Goal: Task Accomplishment & Management: Use online tool/utility

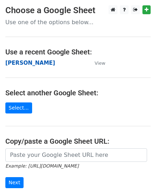
click at [14, 65] on strong "John" at bounding box center [30, 63] width 50 height 6
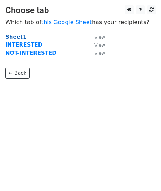
click at [10, 36] on strong "Sheet1" at bounding box center [15, 37] width 21 height 6
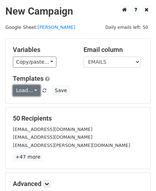
click at [29, 92] on link "Load..." at bounding box center [26, 90] width 27 height 11
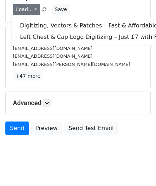
scroll to position [89, 0]
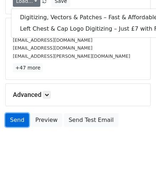
click at [16, 118] on link "Send" at bounding box center [17, 120] width 24 height 14
